Goal: Transaction & Acquisition: Purchase product/service

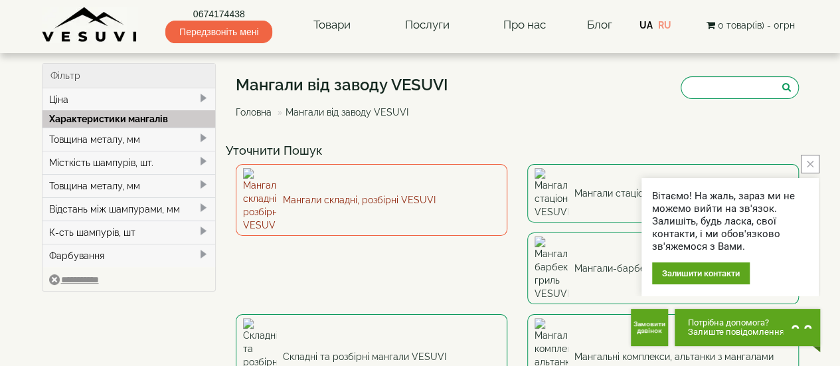
click at [372, 182] on link "Мангали складні, розбірні VESUVI" at bounding box center [372, 200] width 272 height 72
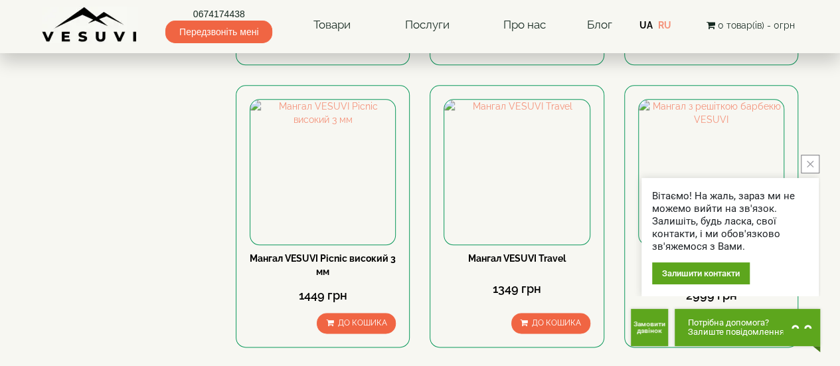
scroll to position [730, 0]
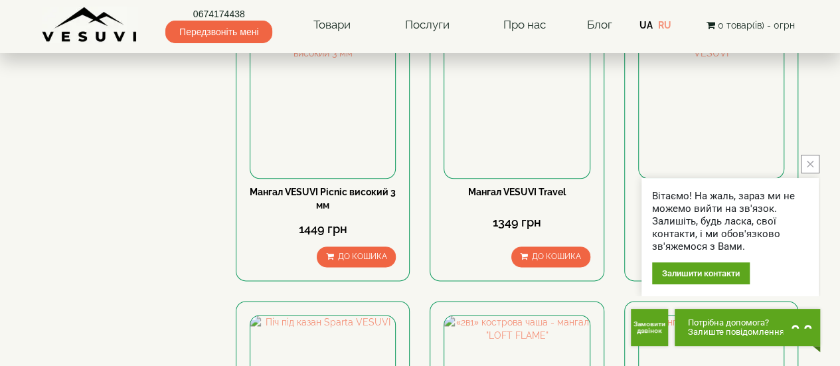
click at [809, 155] on button "close button" at bounding box center [810, 164] width 19 height 19
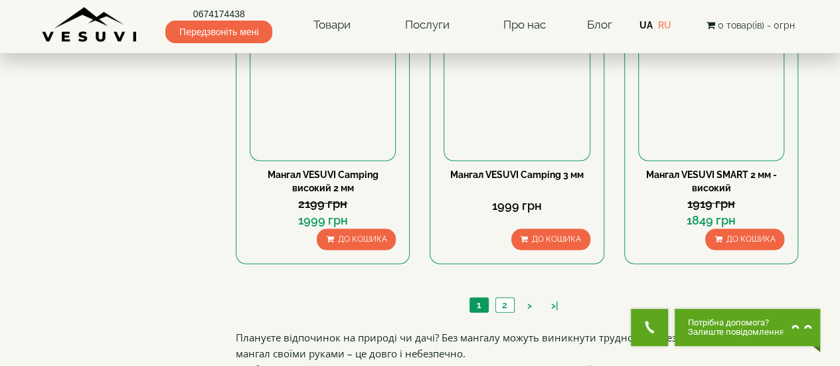
scroll to position [1394, 0]
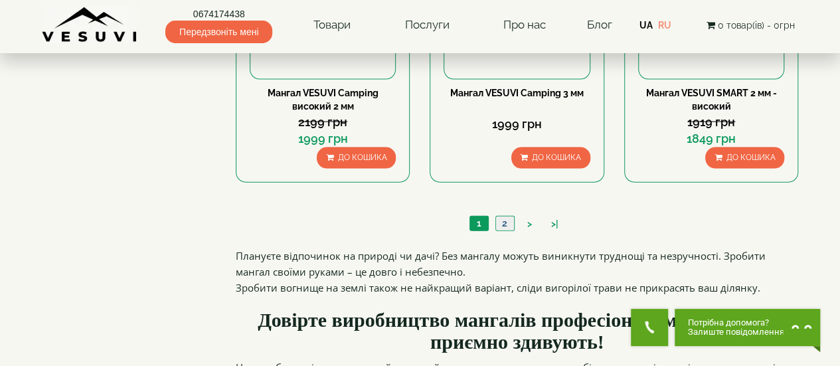
click at [510, 220] on link "2" at bounding box center [504, 223] width 19 height 14
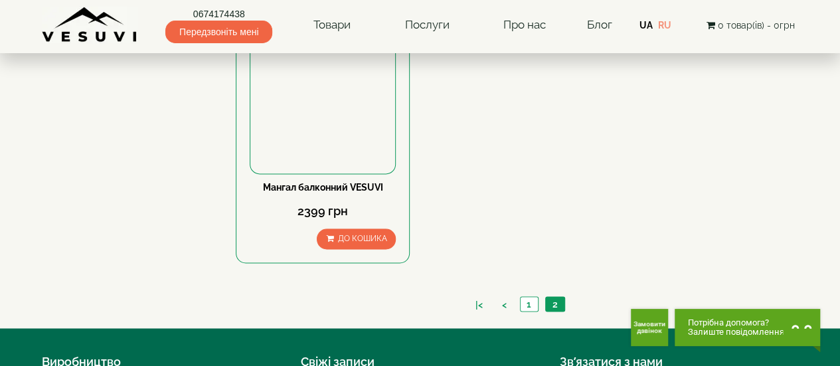
scroll to position [1062, 0]
